Goal: Task Accomplishment & Management: Complete application form

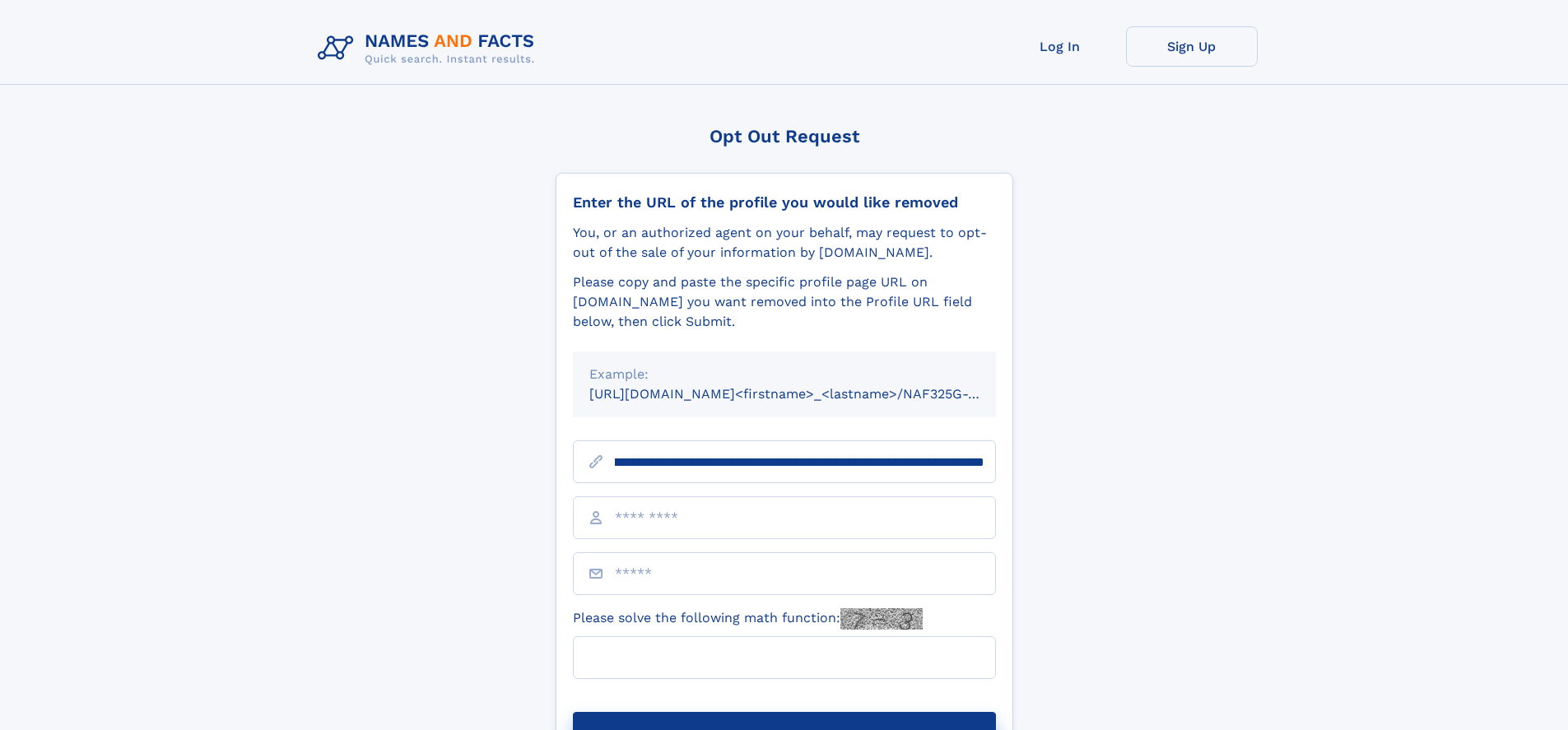
scroll to position [0, 186]
type input "**********"
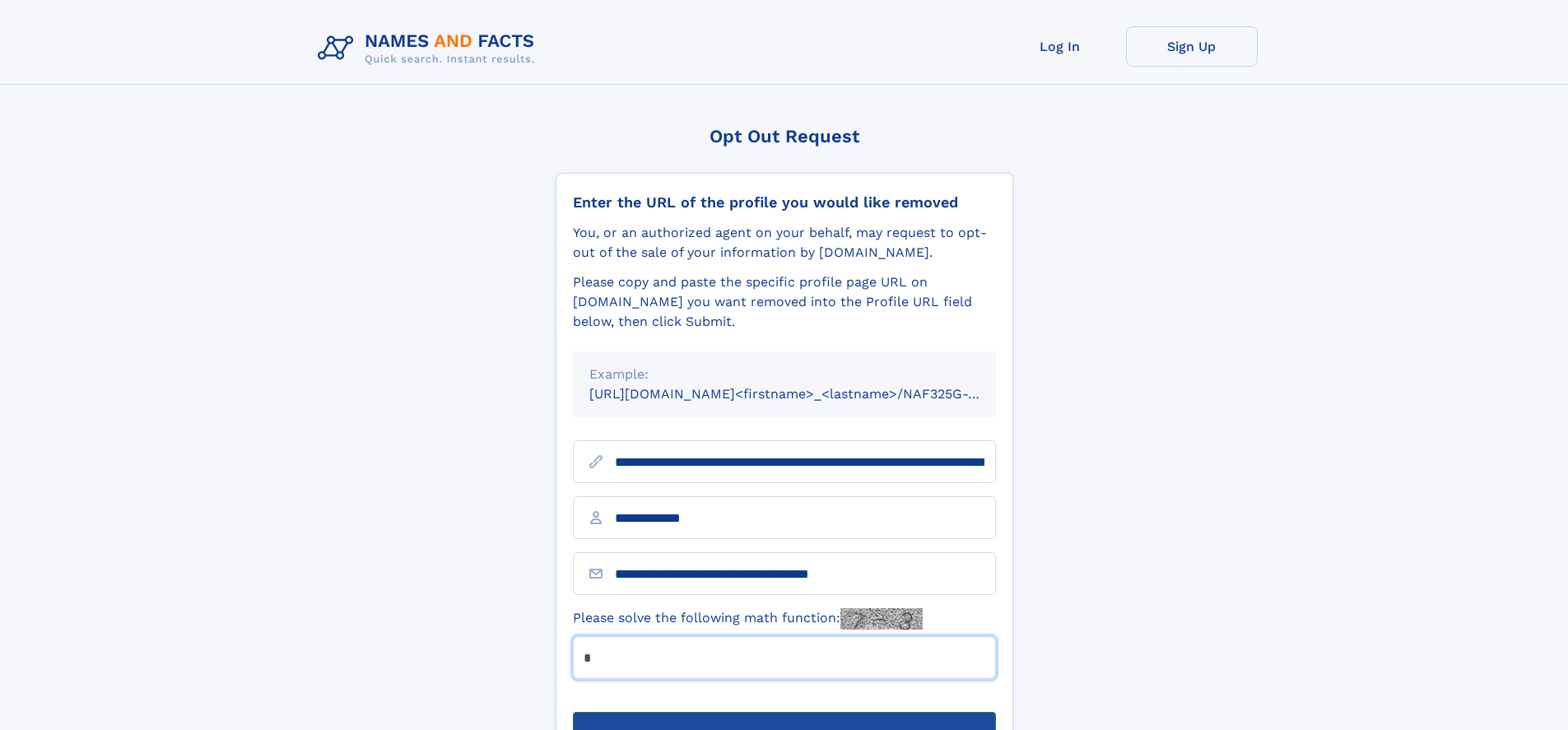
type input "*"
click at [784, 712] on button "Submit Opt Out Request" at bounding box center [784, 739] width 423 height 53
